Goal: Task Accomplishment & Management: Manage account settings

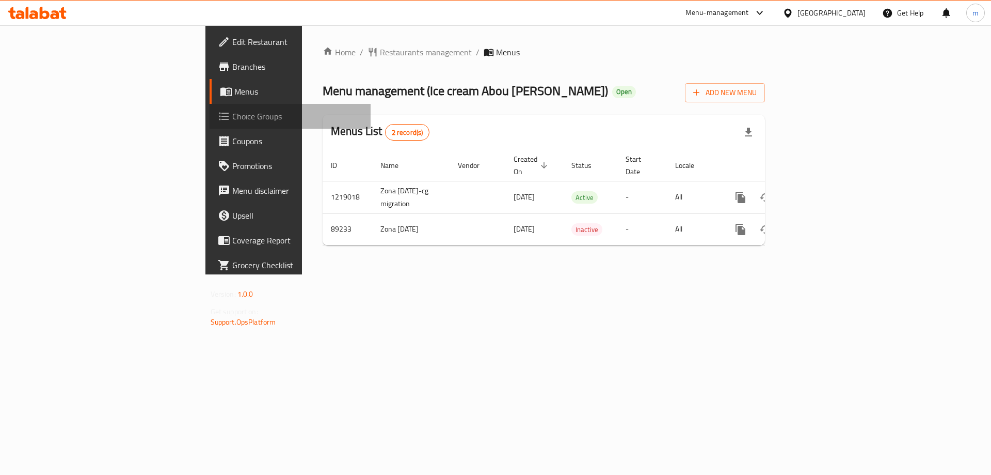
click at [210, 124] on link "Choice Groups" at bounding box center [291, 116] width 162 height 25
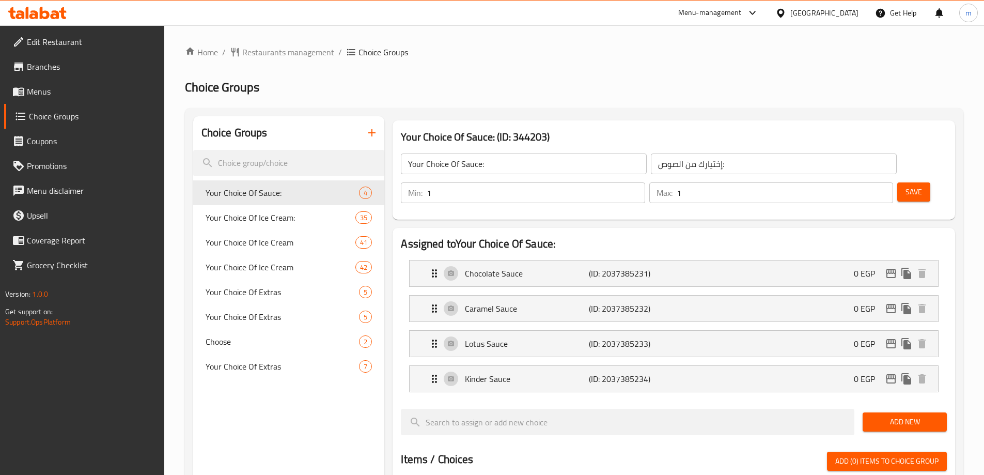
click at [551, 83] on h2 "Choice Groups" at bounding box center [574, 87] width 778 height 17
click at [295, 219] on span "Your Choice Of Ice Cream:" at bounding box center [265, 217] width 119 height 12
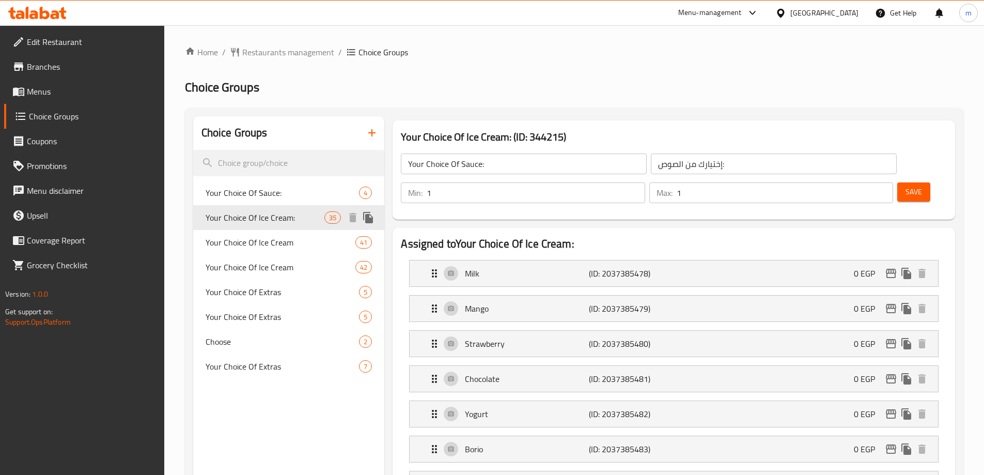
type input "Your Choice Of Ice Cream:"
type input "إختيارك من [PERSON_NAME]:"
click at [300, 212] on span "Your Choice Of Ice Cream:" at bounding box center [265, 217] width 119 height 12
click at [536, 50] on ol "Home / Restaurants management / Choice Groups" at bounding box center [574, 52] width 778 height 12
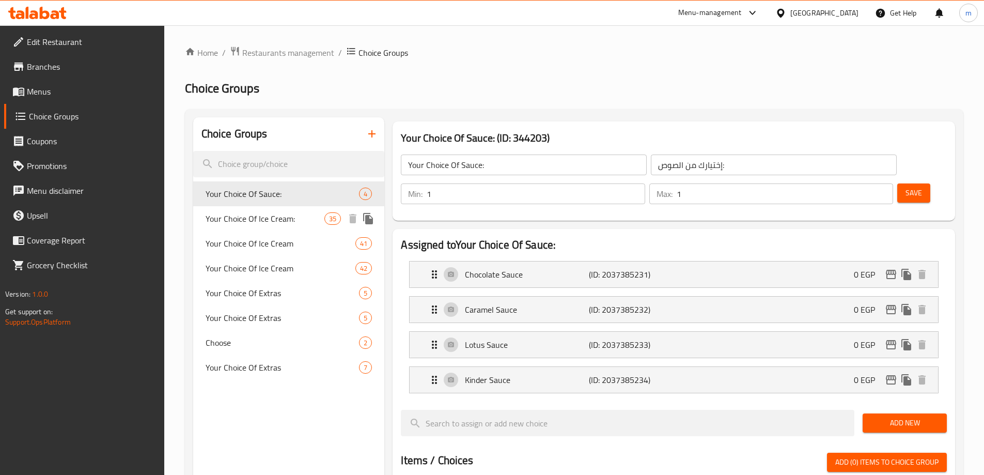
click at [293, 223] on span "Your Choice Of Ice Cream:" at bounding box center [265, 218] width 119 height 12
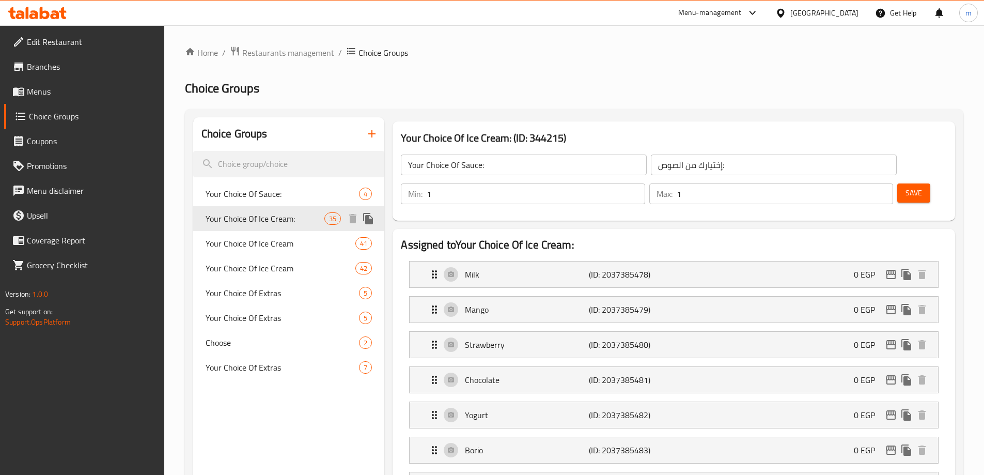
type input "Your Choice Of Ice Cream:"
type input "إختيارك من [PERSON_NAME]:"
click at [288, 238] on span "Your Choice Of Ice Cream" at bounding box center [265, 243] width 119 height 12
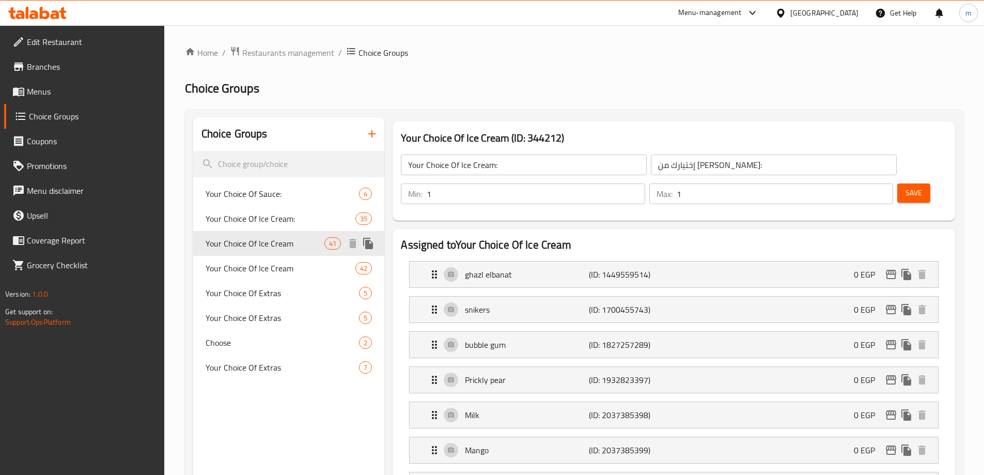
type input "Your Choice Of Ice Cream"
type input "إختيارك من الآيس كريم"
type input "3"
click at [271, 268] on span "Your Choice Of Ice Cream" at bounding box center [265, 268] width 119 height 12
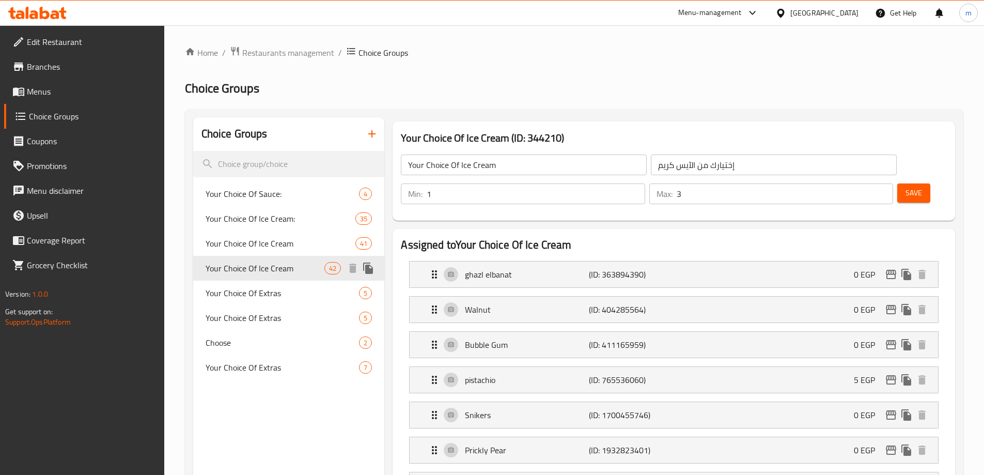
type input "إختيارك من الأيس كريم"
type input "2"
type input "5"
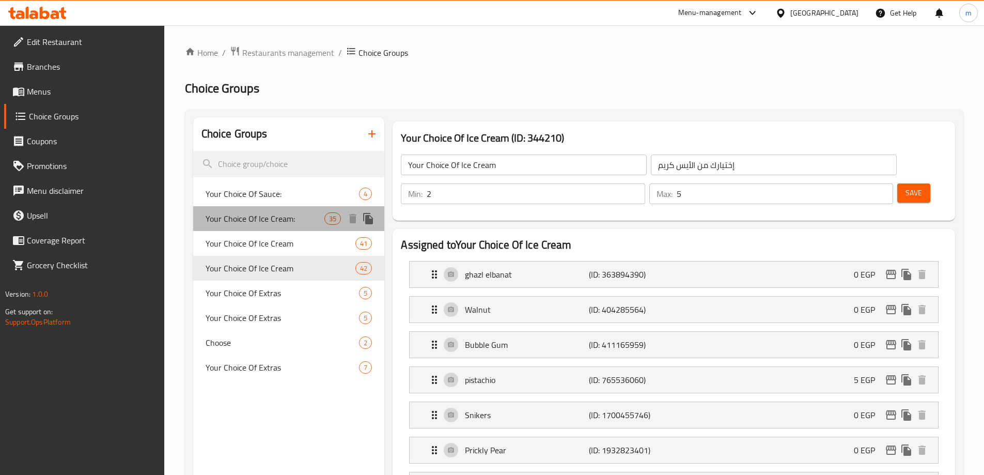
click at [266, 216] on span "Your Choice Of Ice Cream:" at bounding box center [265, 218] width 119 height 12
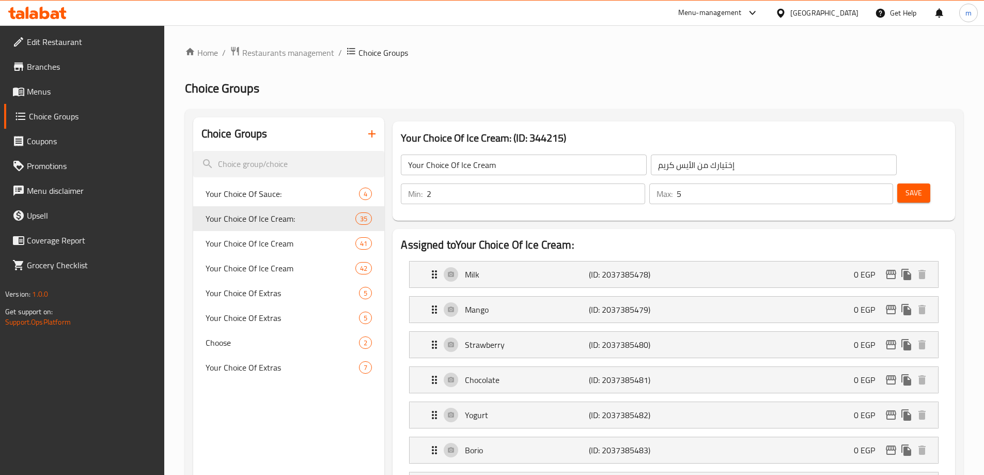
type input "Your Choice Of Ice Cream:"
type input "إختيارك من [PERSON_NAME]:"
type input "1"
click at [722, 237] on h2 "Assigned to Your Choice Of Ice Cream:" at bounding box center [674, 244] width 546 height 15
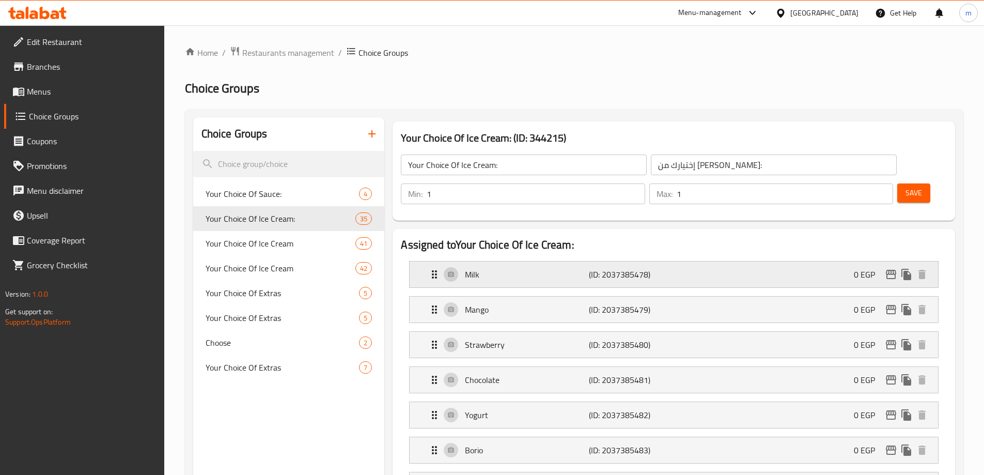
click at [723, 261] on div "Milk (ID: 2037385478) 0 EGP" at bounding box center [676, 274] width 497 height 26
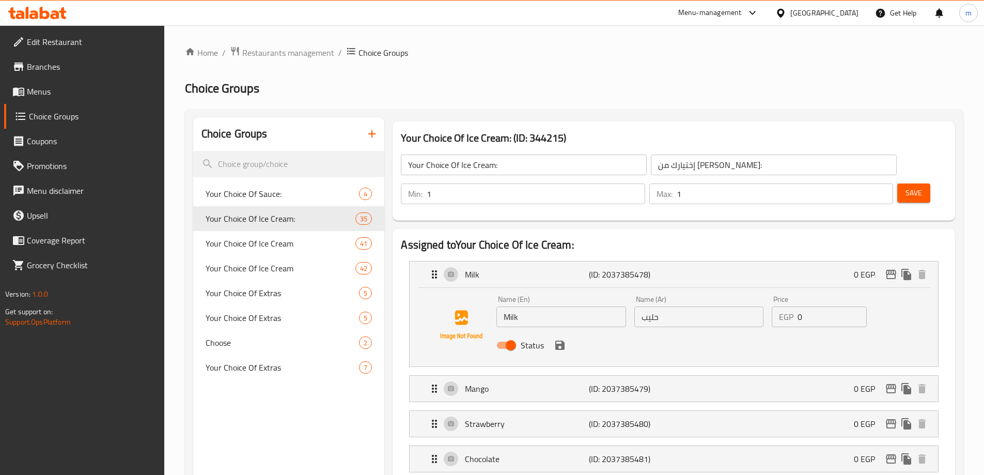
scroll to position [103, 0]
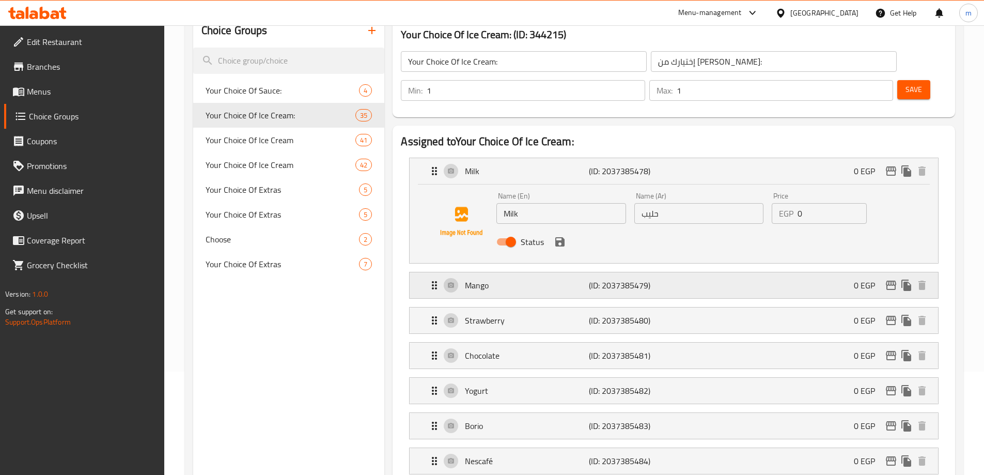
click at [707, 272] on div "Mango (ID: 2037385479) 0 EGP" at bounding box center [676, 285] width 497 height 26
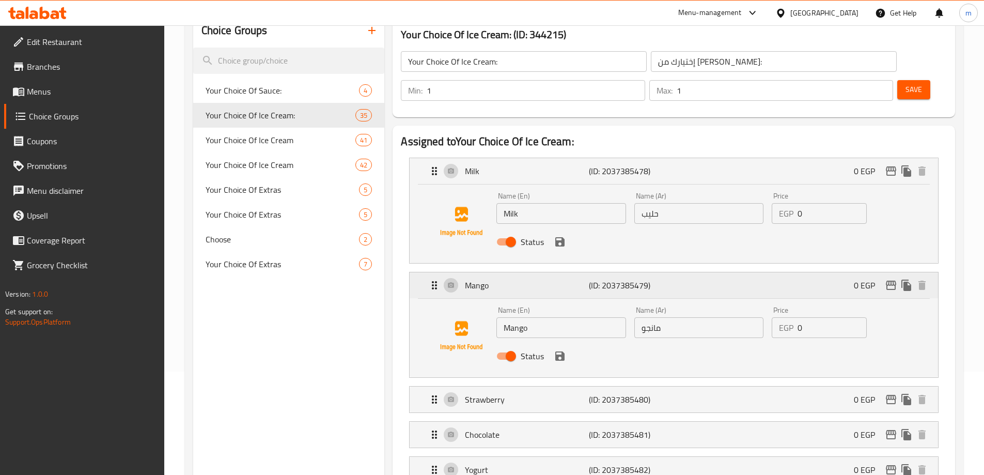
click at [707, 272] on div "Mango (ID: 2037385479) 0 EGP" at bounding box center [676, 285] width 497 height 26
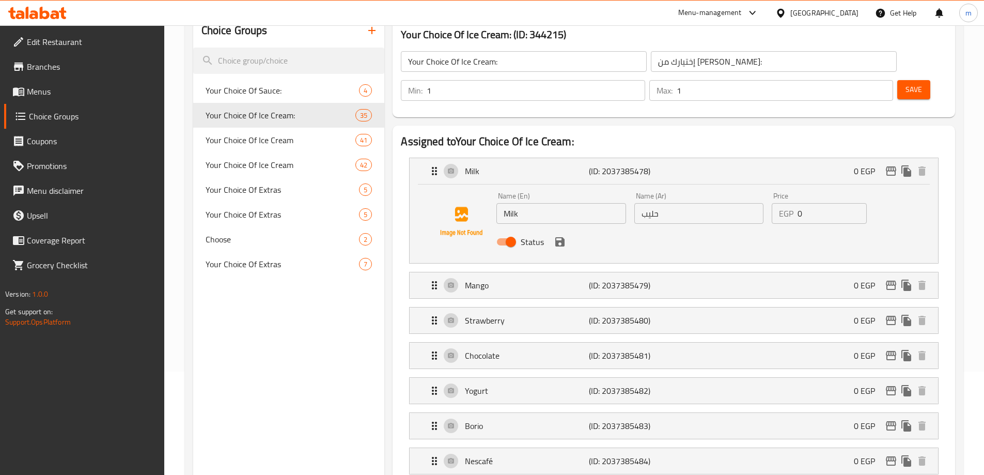
click at [698, 184] on div "Name (En) Milk Name (En) Name (Ar) حليب Name (Ar) Price EGP 0 Price Status" at bounding box center [673, 223] width 528 height 78
click at [687, 158] on div "Milk (ID: 2037385478) 0 EGP" at bounding box center [676, 171] width 497 height 26
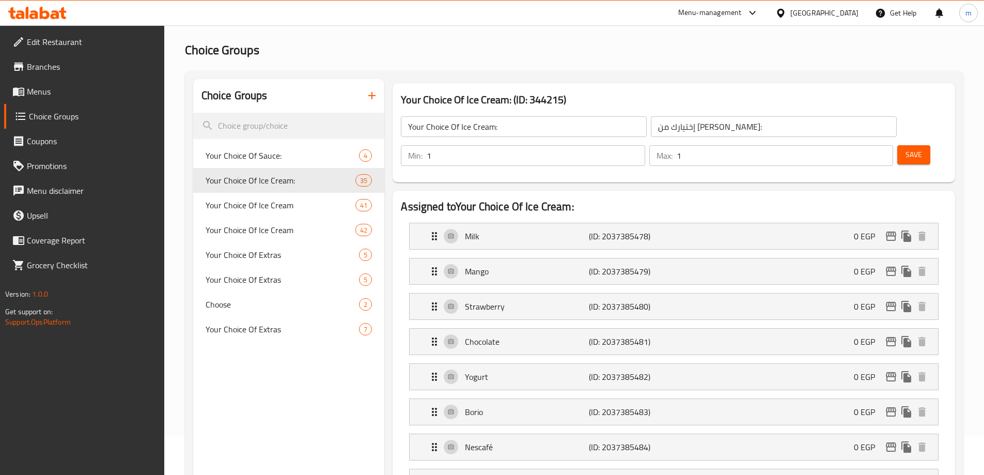
scroll to position [0, 0]
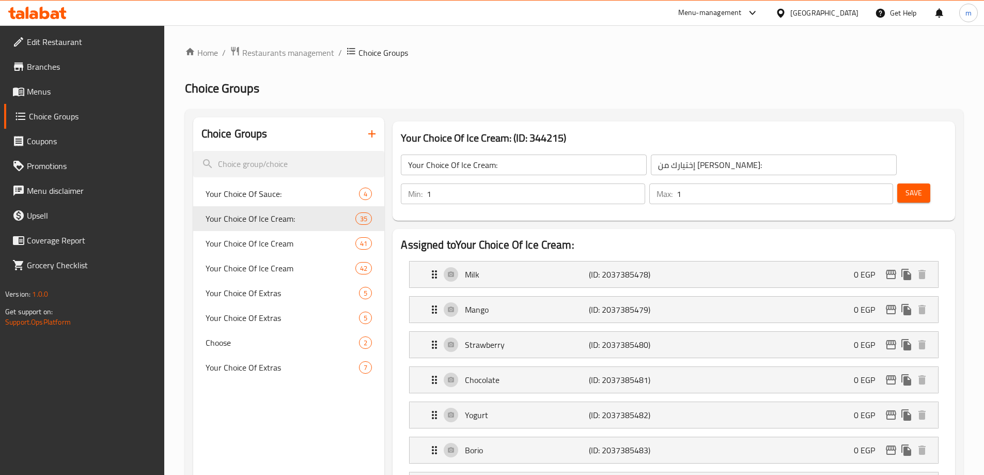
click at [300, 251] on div "Your Choice Of Ice Cream 41" at bounding box center [289, 243] width 192 height 25
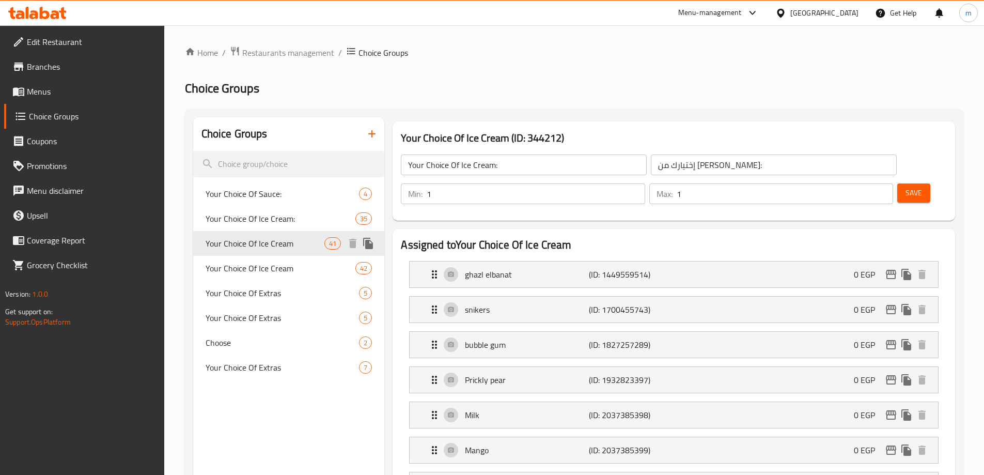
type input "Your Choice Of Ice Cream"
type input "إختيارك من الآيس كريم"
type input "3"
drag, startPoint x: 618, startPoint y: 74, endPoint x: 642, endPoint y: 138, distance: 68.0
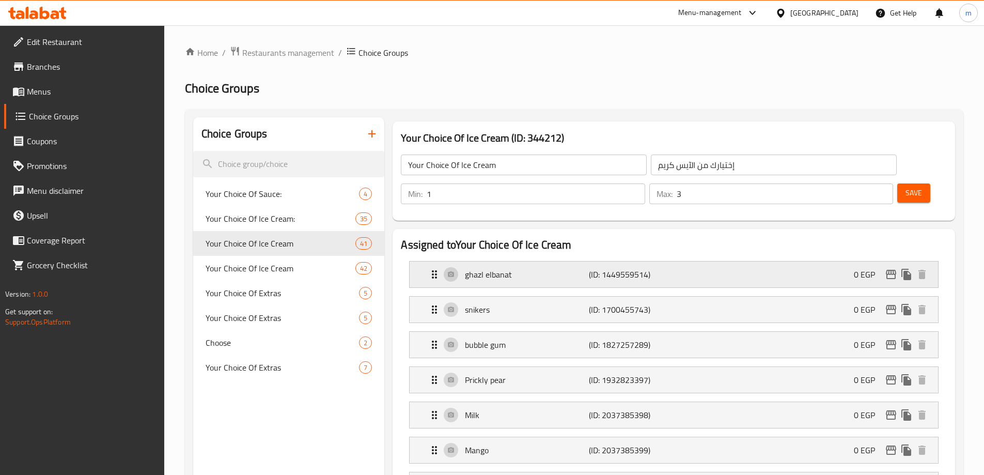
click at [705, 261] on div "ghazl elbanat (ID: 1449559514) 0 EGP" at bounding box center [676, 274] width 497 height 26
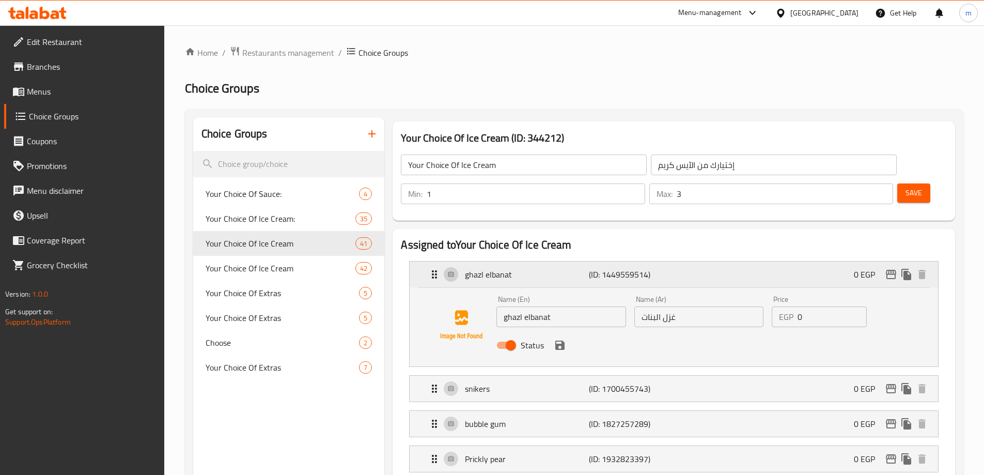
click at [705, 261] on div "ghazl elbanat (ID: 1449559514) 0 EGP" at bounding box center [676, 274] width 497 height 26
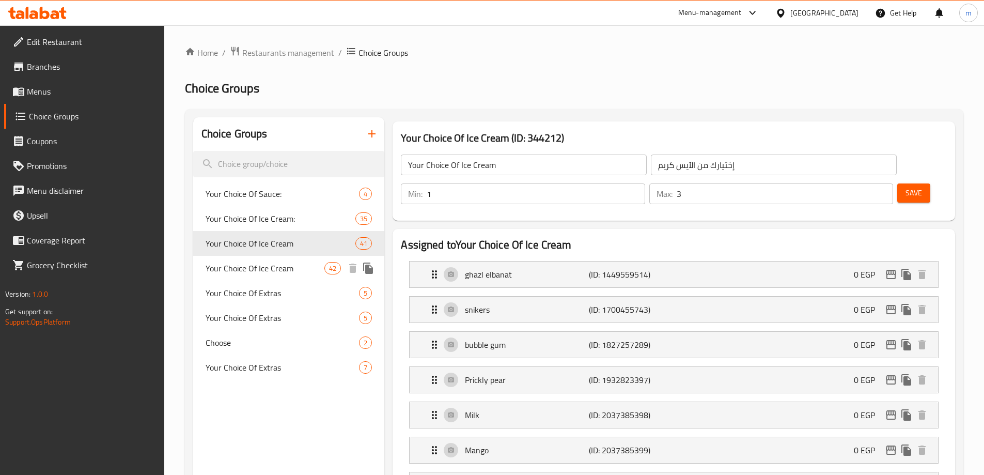
click at [299, 269] on span "Your Choice Of Ice Cream" at bounding box center [265, 268] width 119 height 12
type input "إختيارك من الأيس كريم"
type input "2"
type input "5"
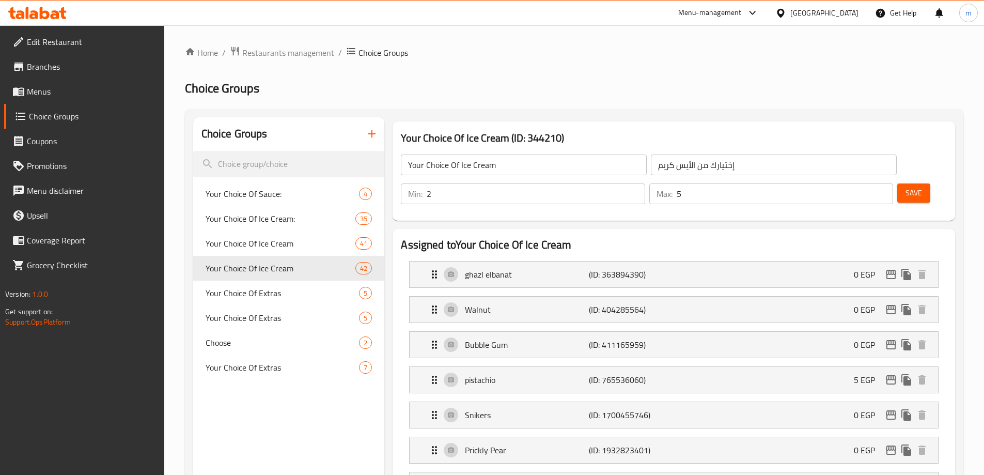
click at [739, 261] on div "[PERSON_NAME] (ID: 363894390) 0 EGP Name (En) ghazl elbanat Name (En) Name (Ar)…" at bounding box center [673, 274] width 529 height 27
click at [724, 261] on div "ghazl elbanat (ID: 363894390) 0 EGP" at bounding box center [676, 274] width 497 height 26
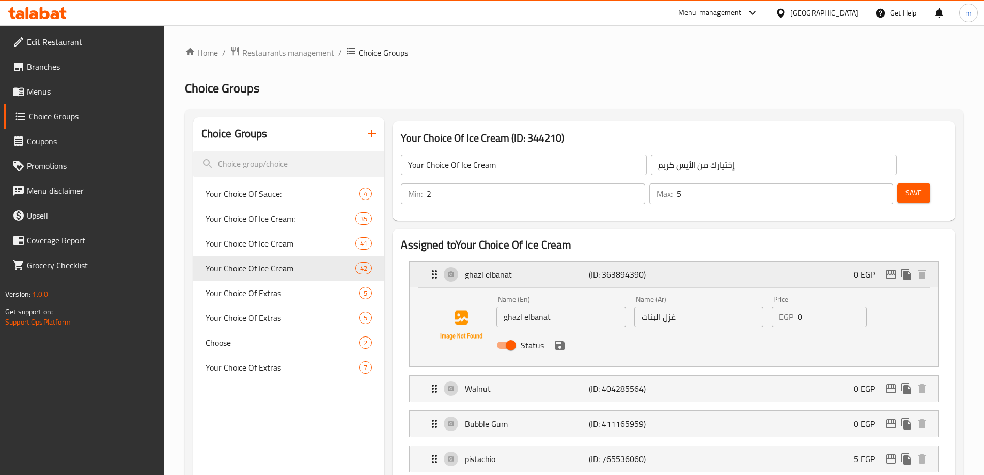
click at [721, 261] on div "ghazl elbanat (ID: 363894390) 0 EGP" at bounding box center [676, 274] width 497 height 26
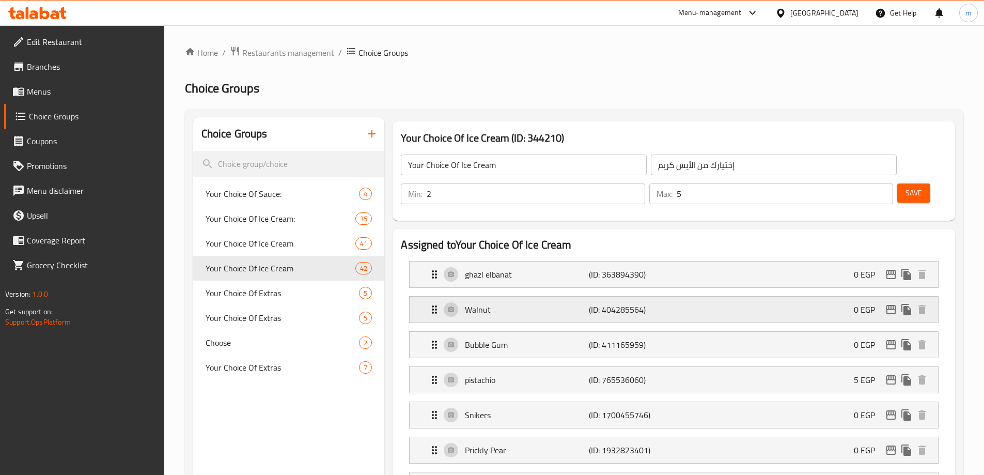
click at [720, 296] on div "Walnut (ID: 404285564) 0 EGP" at bounding box center [676, 309] width 497 height 26
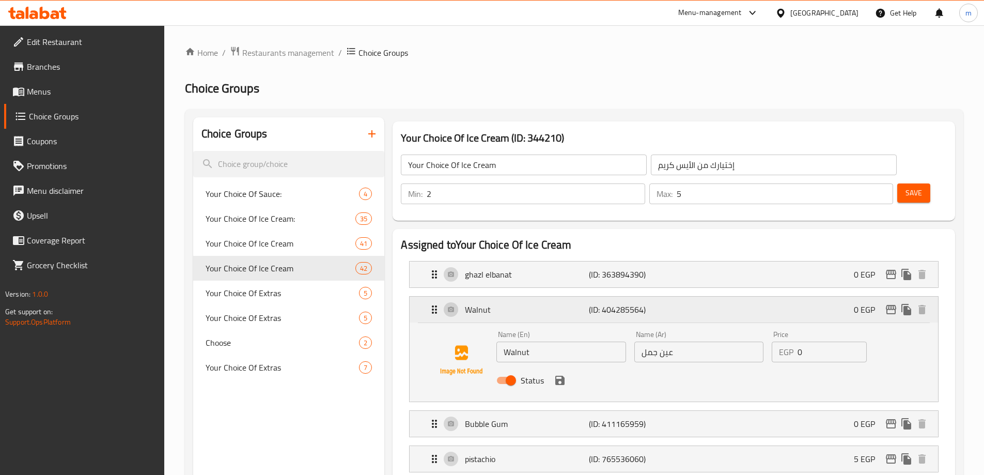
click at [720, 296] on div "Walnut (ID: 404285564) 0 EGP" at bounding box center [676, 309] width 497 height 26
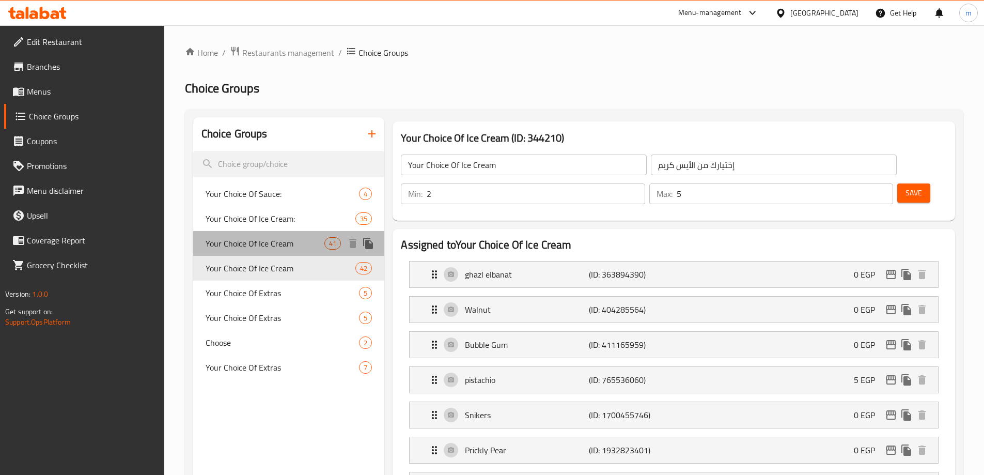
click at [287, 249] on span "Your Choice Of Ice Cream" at bounding box center [265, 243] width 119 height 12
type input "إختيارك من الآيس كريم"
type input "1"
type input "3"
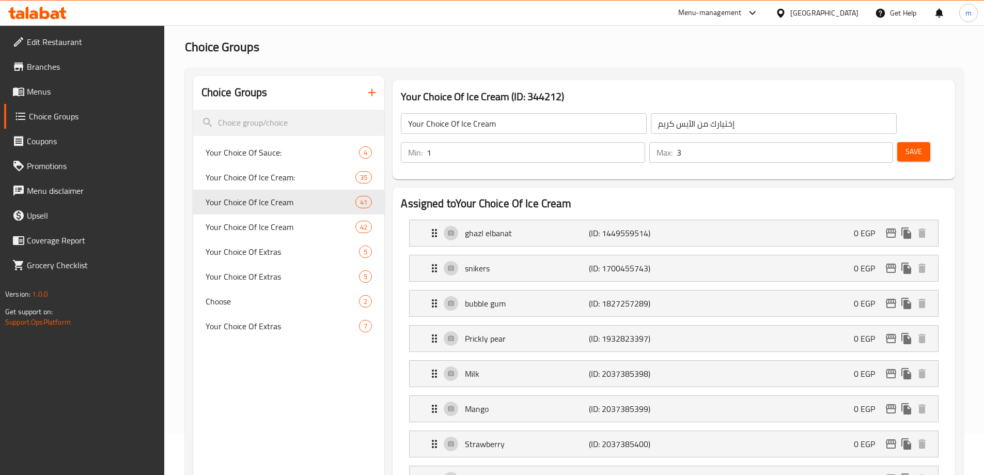
scroll to position [29, 0]
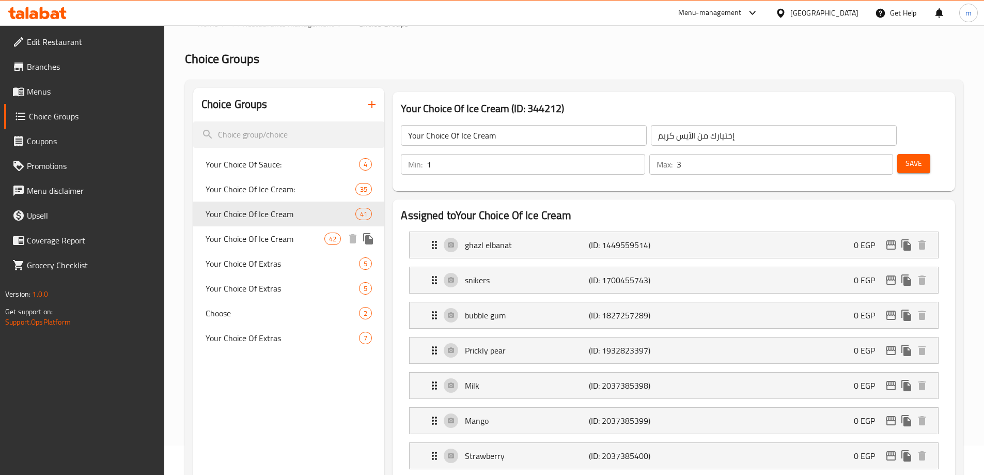
click at [285, 243] on span "Your Choice Of Ice Cream" at bounding box center [265, 238] width 119 height 12
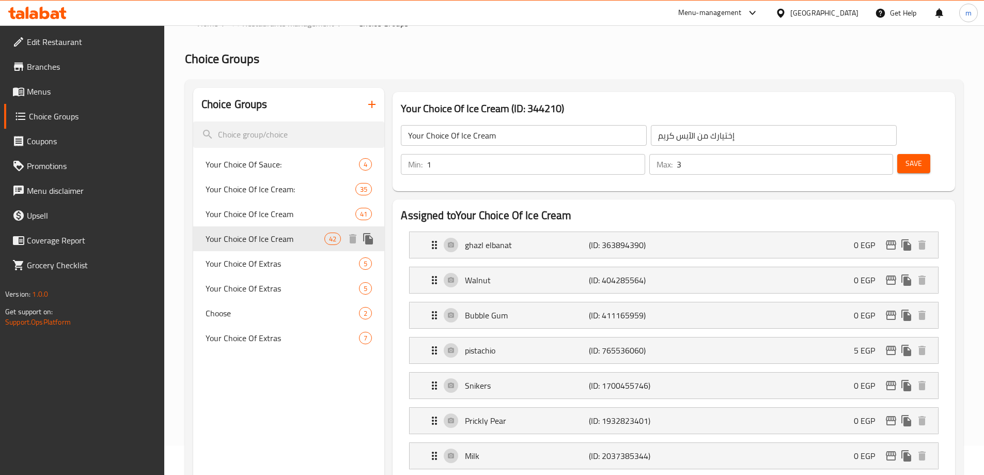
type input "إختيارك من الأيس كريم"
type input "2"
type input "5"
click at [759, 232] on div "ghazl elbanat (ID: 363894390) 0 EGP" at bounding box center [676, 245] width 497 height 26
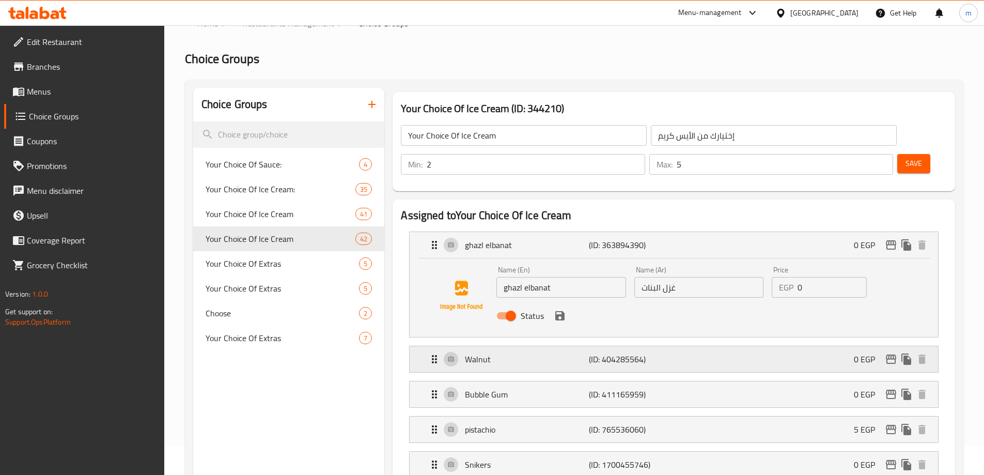
click at [708, 346] on div "Walnut (ID: 404285564) 0 EGP" at bounding box center [676, 359] width 497 height 26
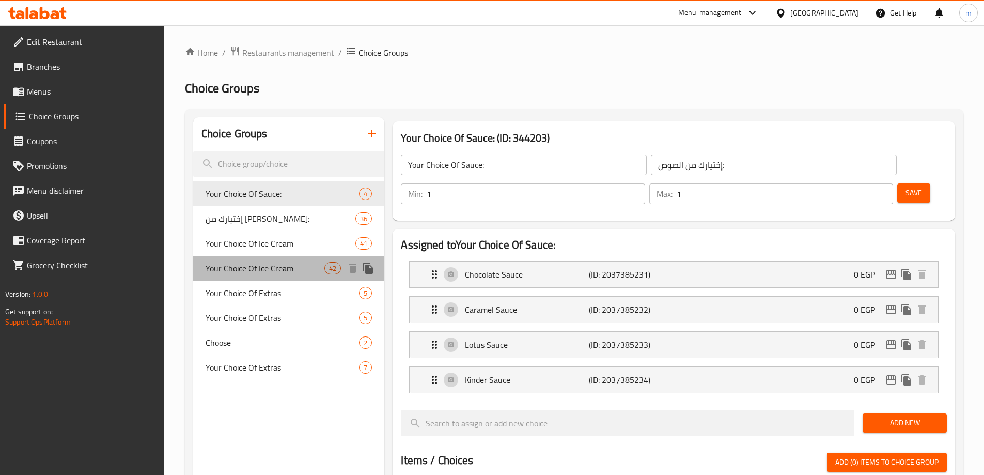
click at [274, 264] on span "Your Choice Of Ice Cream" at bounding box center [265, 268] width 119 height 12
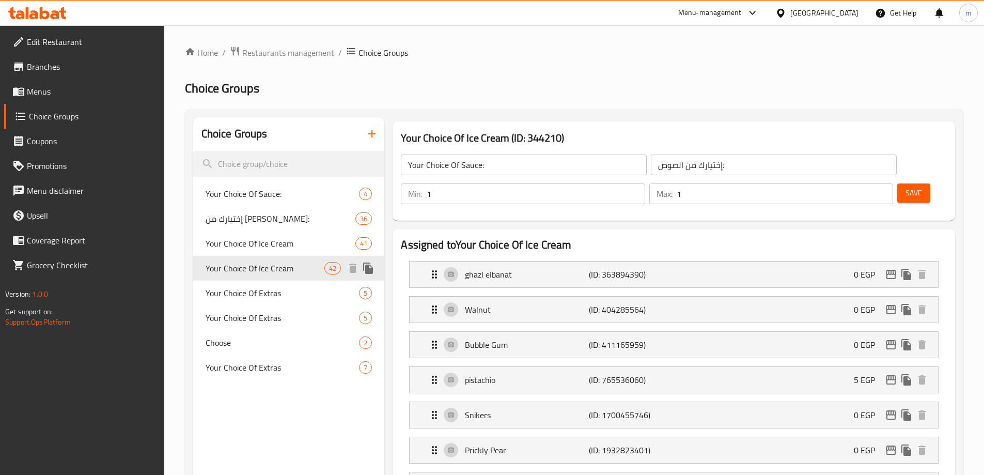
type input "Your Choice Of Ice Cream"
type input "إختيارك من الأيس كريم"
type input "2"
type input "5"
click at [704, 261] on div "ghazl elbanat (ID: 363894390) 0 EGP" at bounding box center [676, 274] width 497 height 26
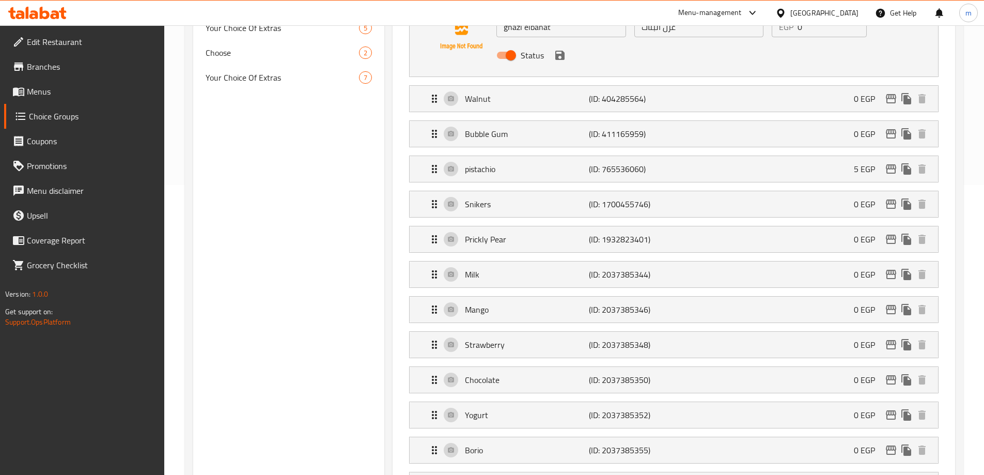
scroll to position [310, 0]
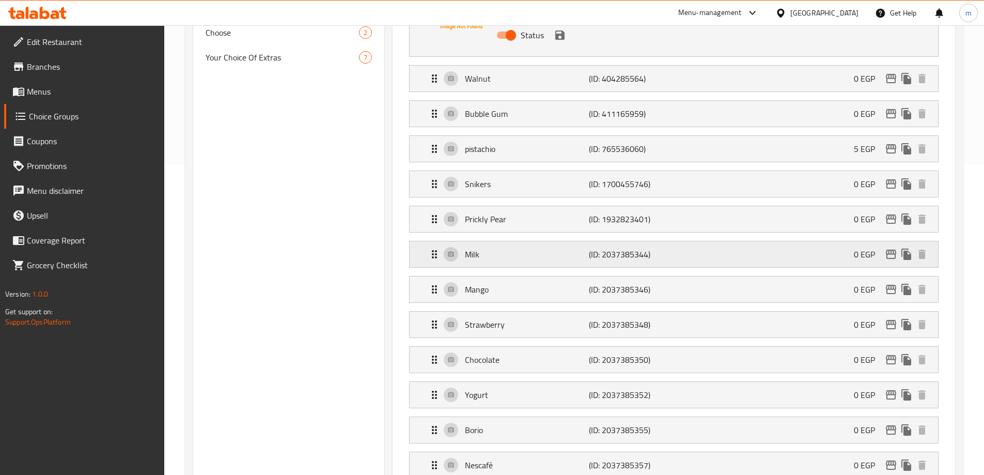
click at [711, 241] on div "Milk (ID: 2037385344) 0 EGP" at bounding box center [676, 254] width 497 height 26
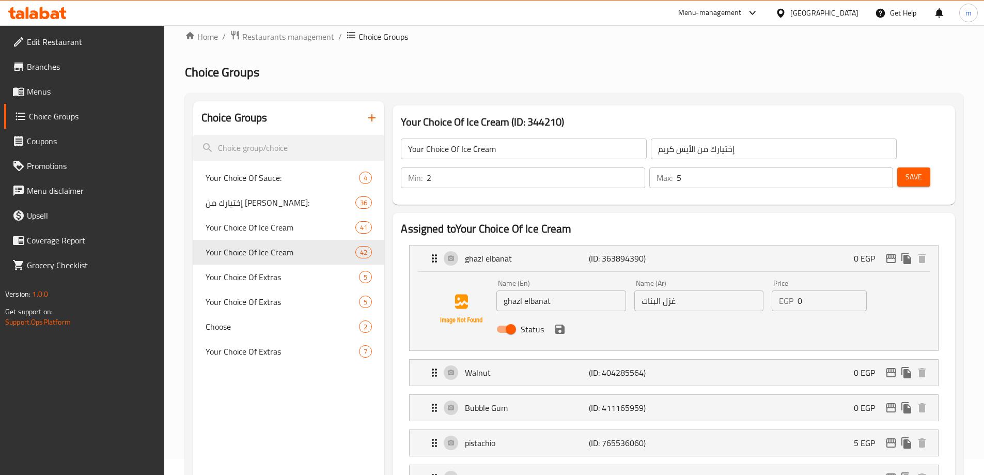
scroll to position [0, 0]
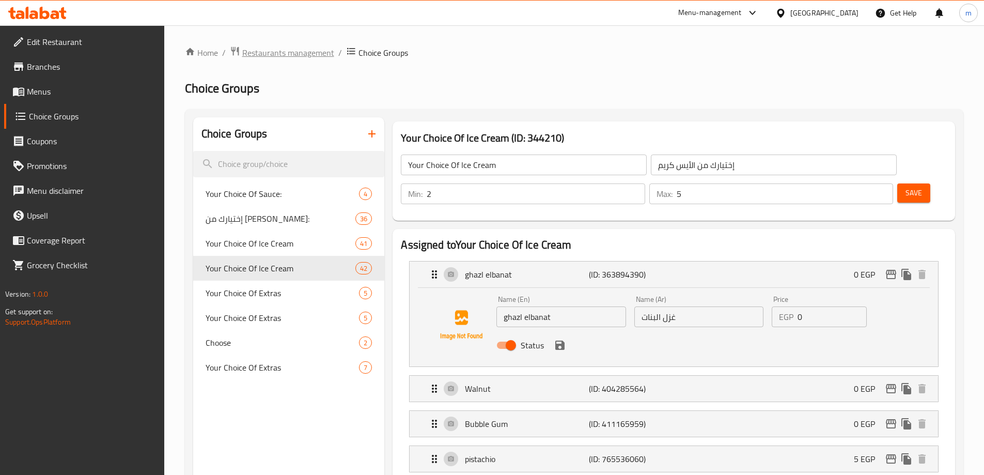
click at [272, 55] on span "Restaurants management" at bounding box center [288, 52] width 92 height 12
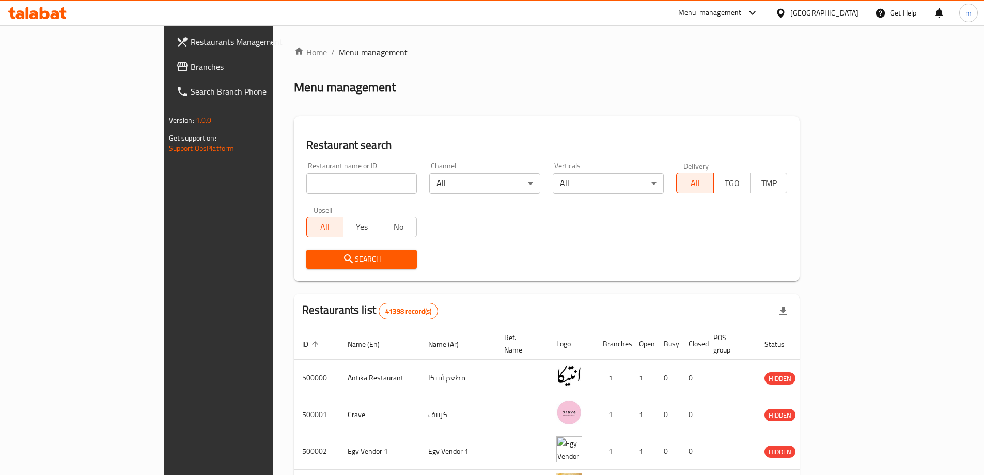
click at [191, 69] on span "Branches" at bounding box center [255, 66] width 129 height 12
